Goal: Find contact information: Find contact information

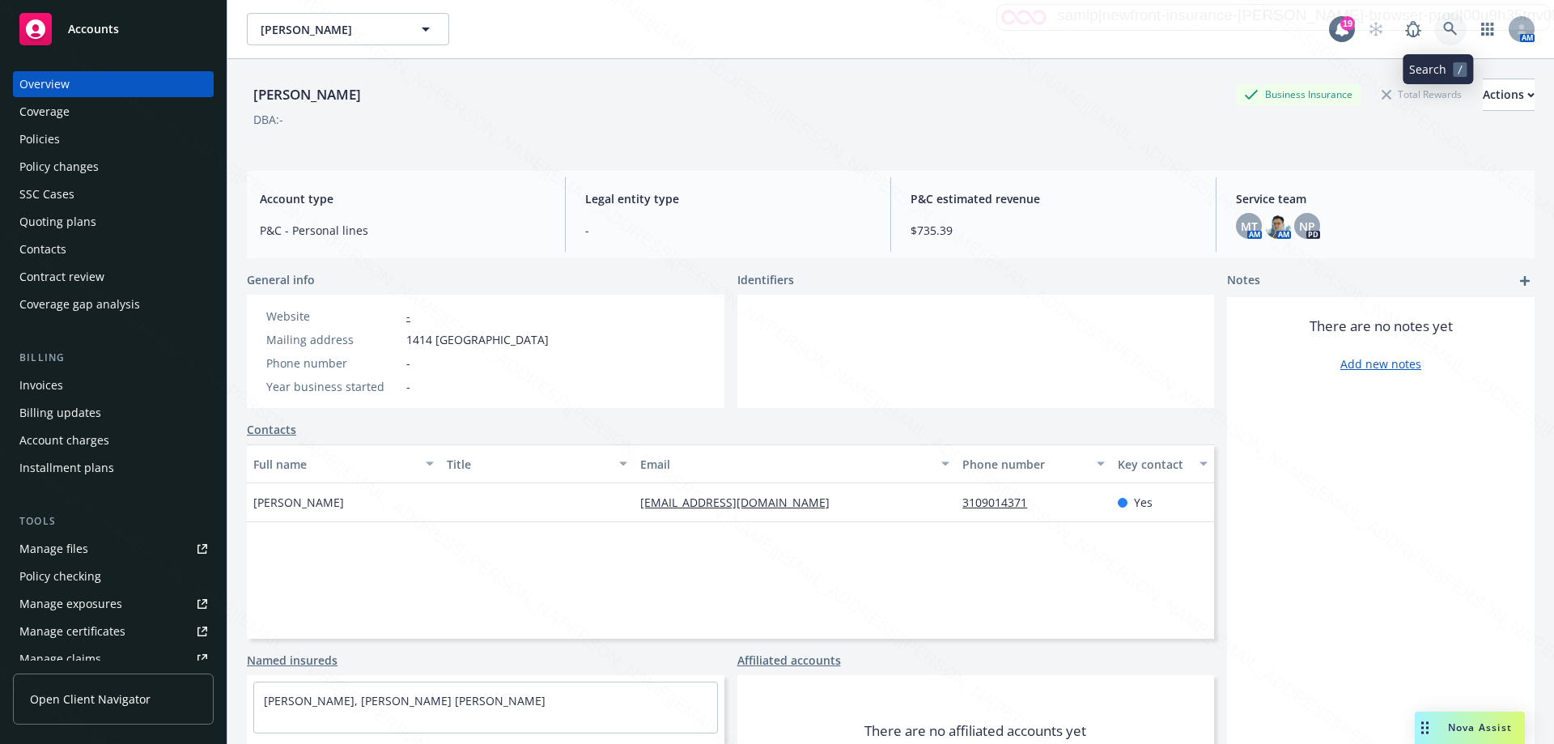
click at [1443, 22] on icon at bounding box center [1450, 29] width 15 height 15
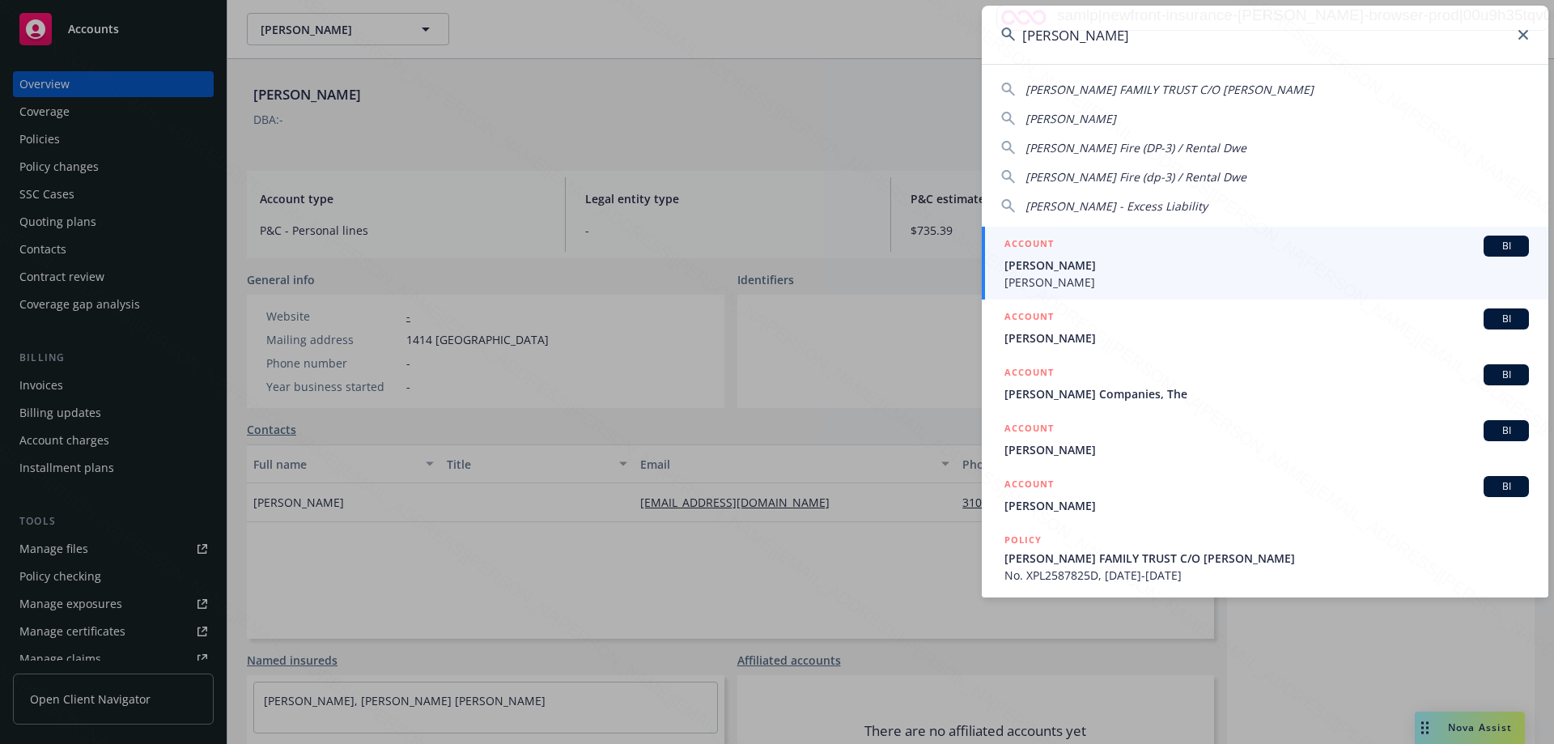
type input "[PERSON_NAME]"
click at [1061, 282] on span "[PERSON_NAME]" at bounding box center [1266, 282] width 524 height 17
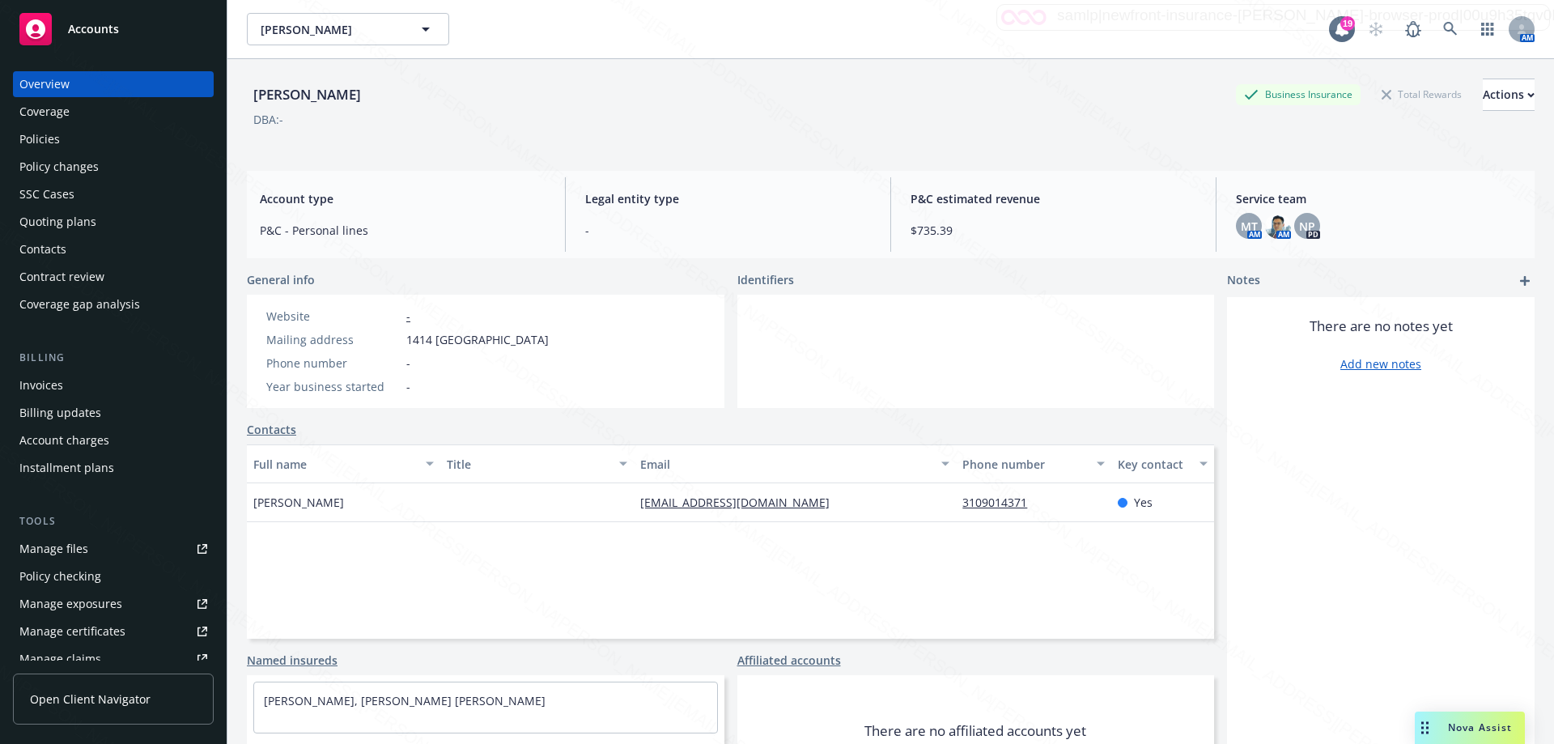
click at [30, 134] on div "Policies" at bounding box center [39, 139] width 40 height 26
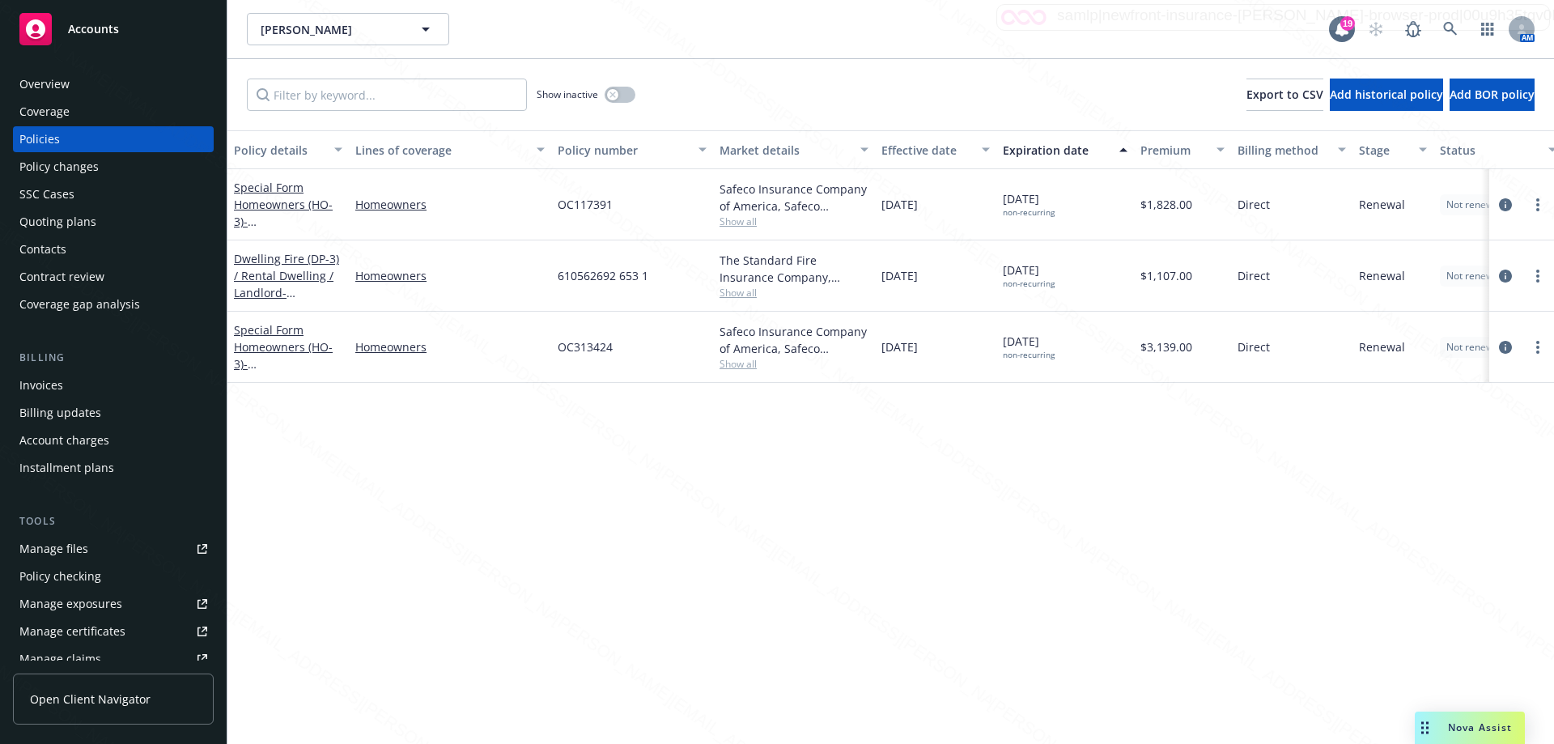
click at [627, 86] on div "Show inactive" at bounding box center [586, 94] width 99 height 32
click at [617, 99] on button "button" at bounding box center [620, 95] width 31 height 16
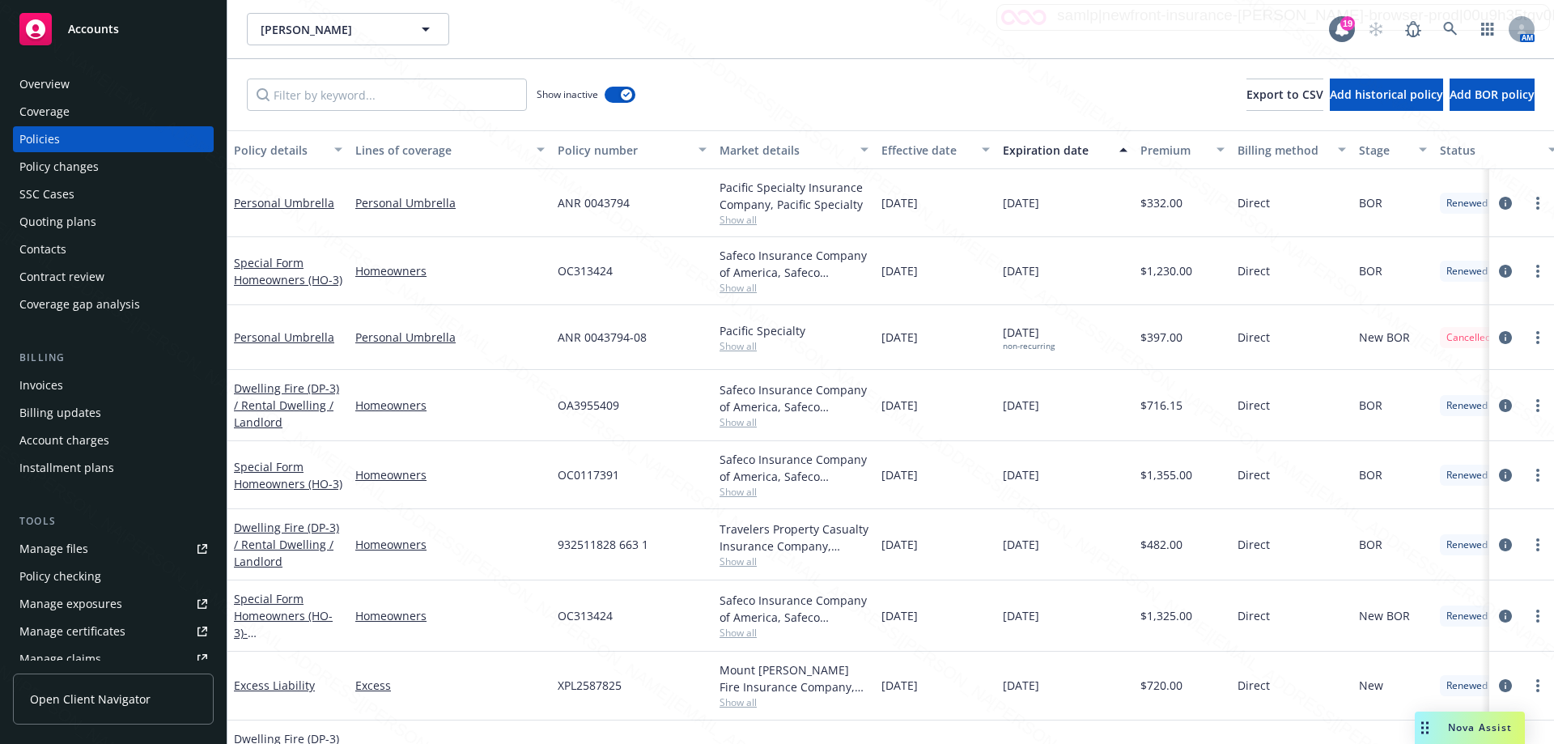
click at [1046, 155] on div "Expiration date" at bounding box center [1056, 150] width 107 height 17
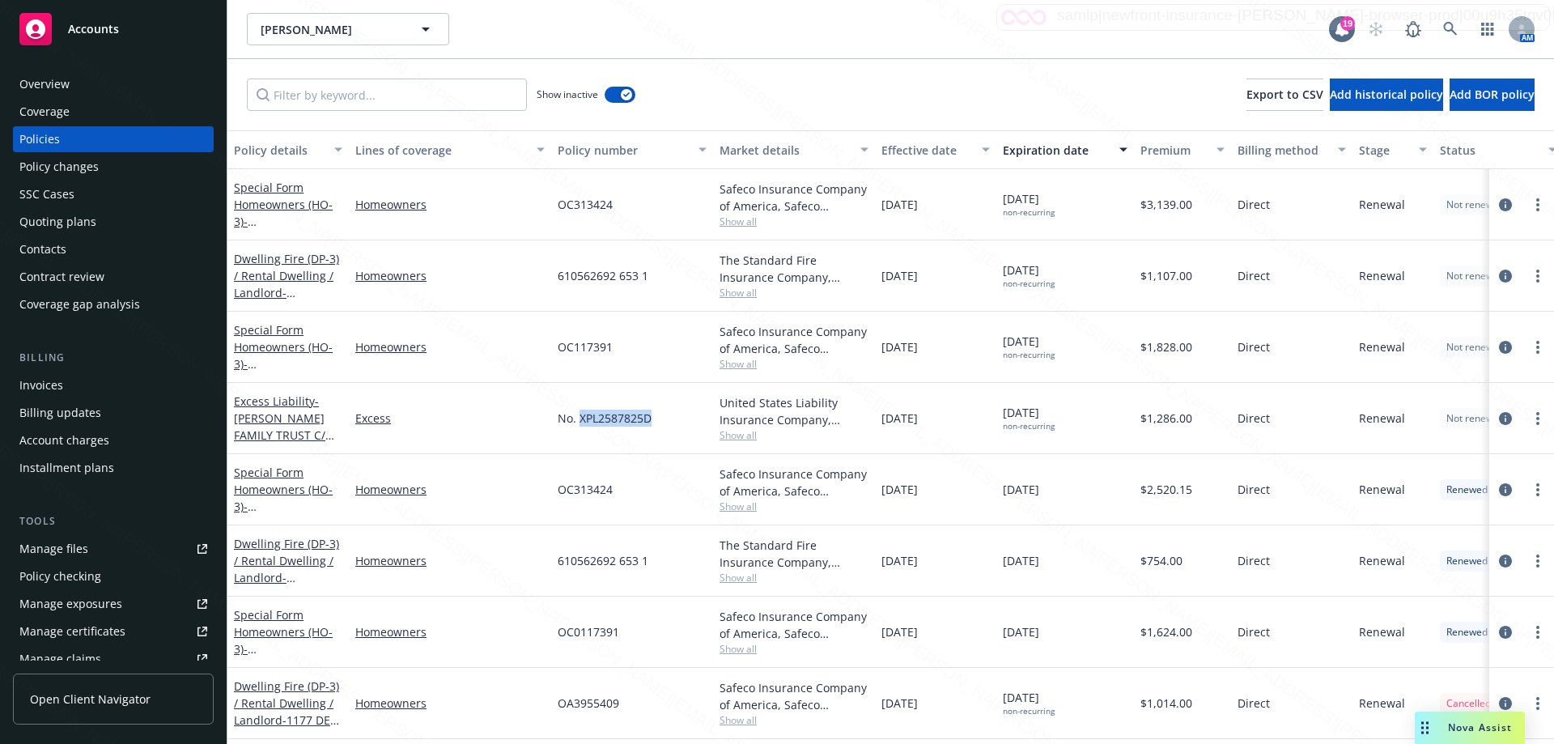
drag, startPoint x: 660, startPoint y: 417, endPoint x: 581, endPoint y: 418, distance: 79.3
click at [581, 418] on div "No. XPL2587825D" at bounding box center [632, 418] width 162 height 71
copy span "XPL2587825D"
click at [1447, 30] on icon at bounding box center [1450, 29] width 14 height 14
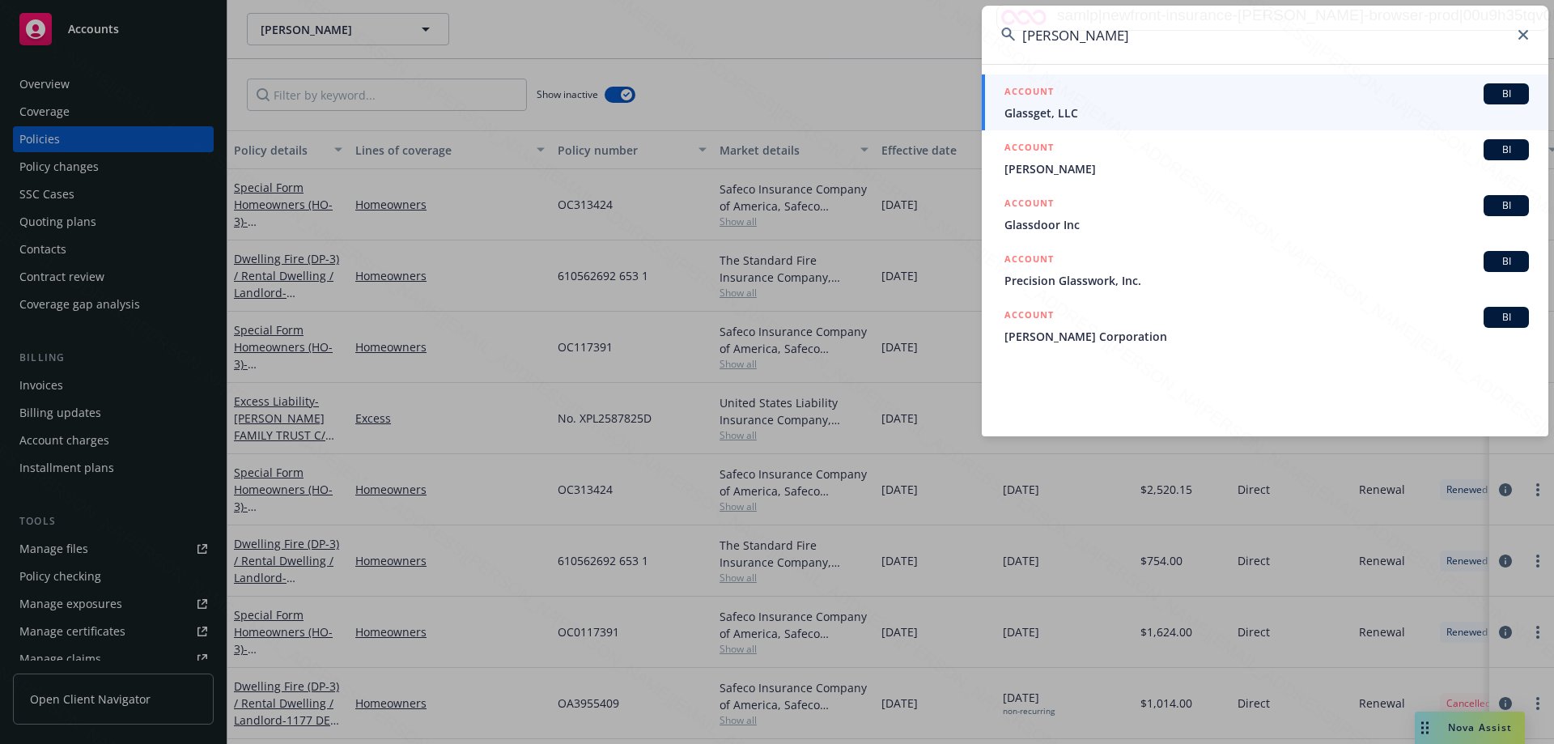
click at [1021, 41] on input "[PERSON_NAME]" at bounding box center [1265, 35] width 566 height 58
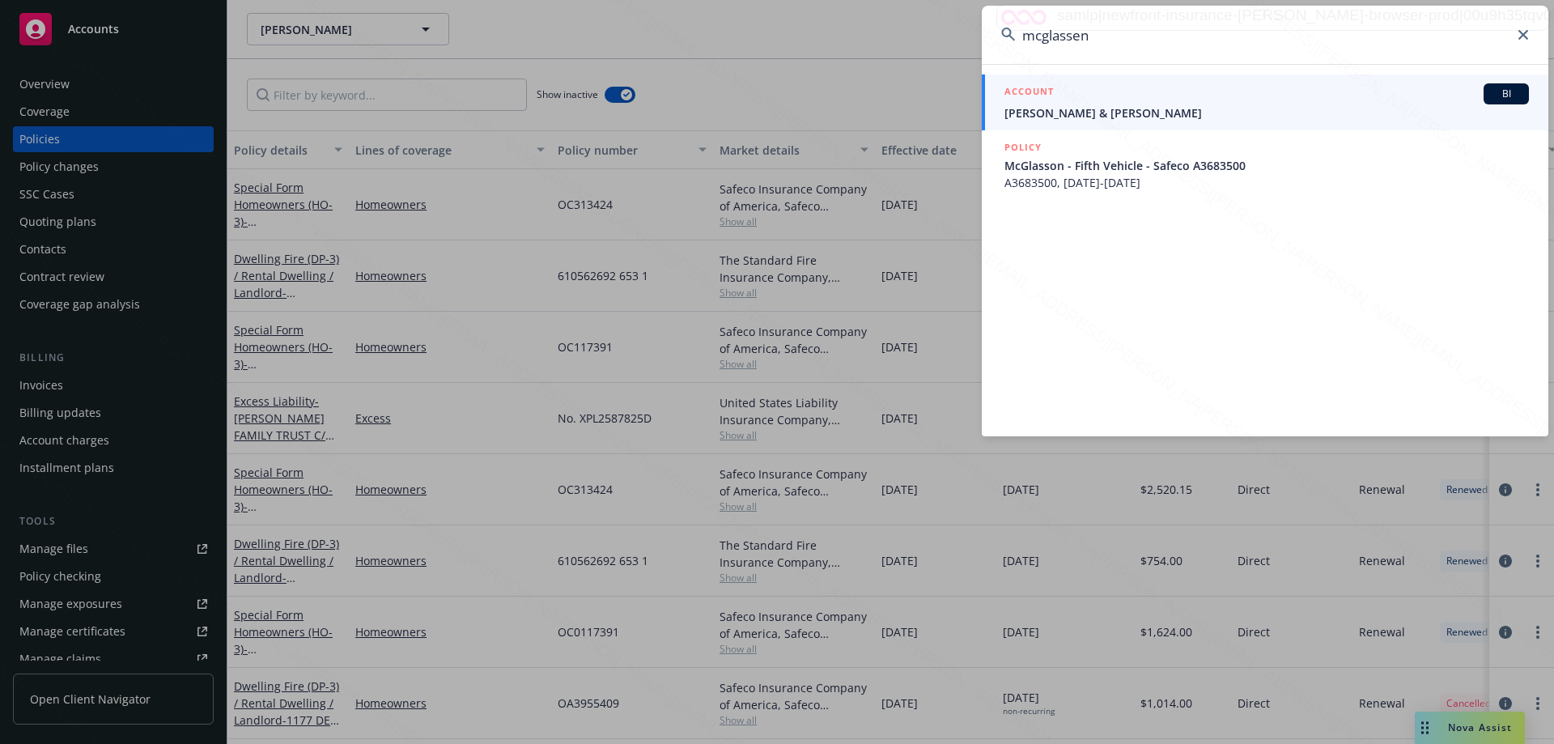
type input "mcglassen"
click at [1031, 123] on link "ACCOUNT BI [PERSON_NAME] & [PERSON_NAME]" at bounding box center [1265, 102] width 566 height 56
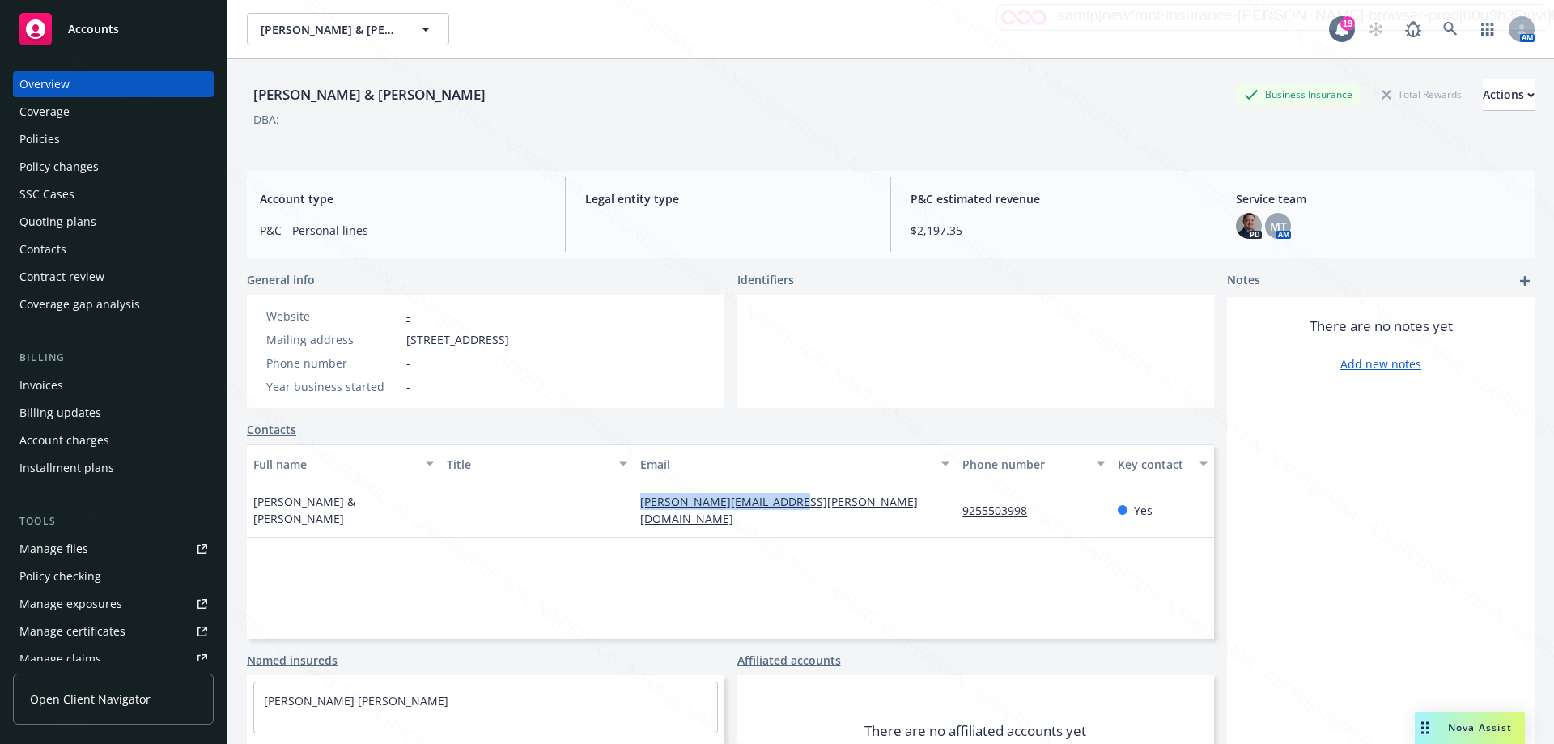
drag, startPoint x: 633, startPoint y: 504, endPoint x: 808, endPoint y: 509, distance: 175.7
click at [808, 509] on div "[PERSON_NAME][EMAIL_ADDRESS][PERSON_NAME][DOMAIN_NAME]" at bounding box center [795, 510] width 322 height 54
copy link "[PERSON_NAME][EMAIL_ADDRESS][PERSON_NAME][DOMAIN_NAME]"
